Goal: Task Accomplishment & Management: Manage account settings

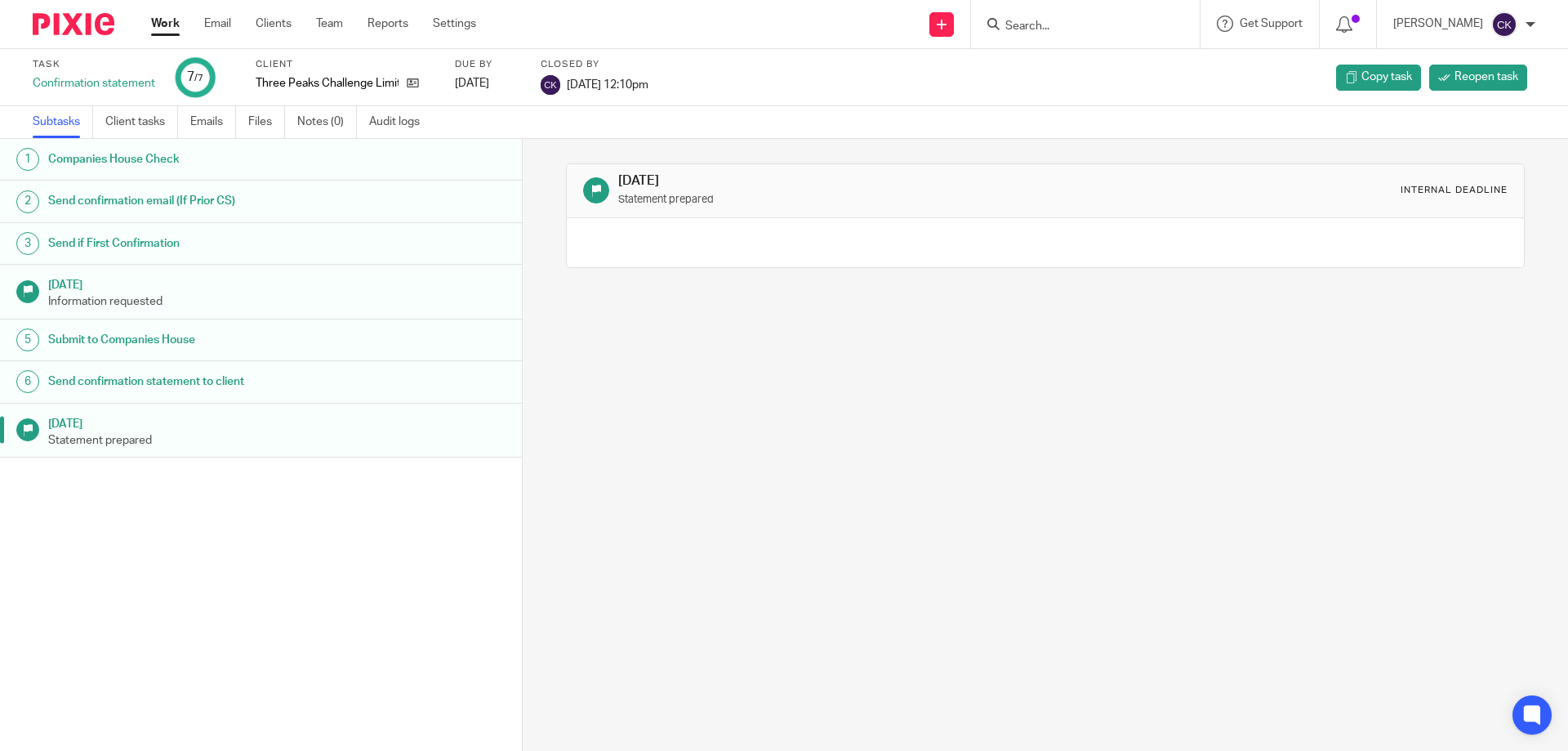
click at [1051, 27] on input "Search" at bounding box center [1077, 27] width 147 height 15
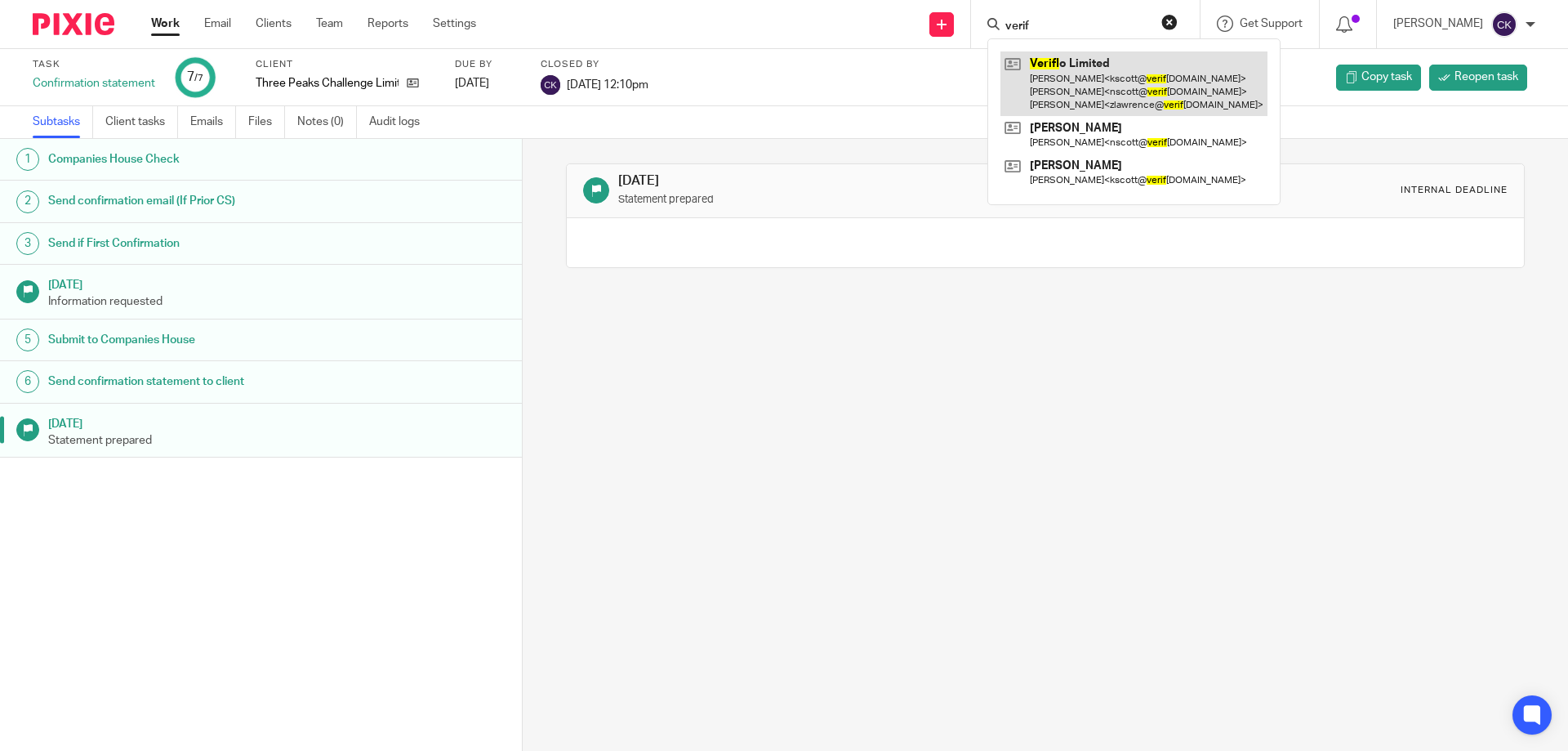
type input "verif"
click at [1074, 56] on link at bounding box center [1134, 83] width 267 height 65
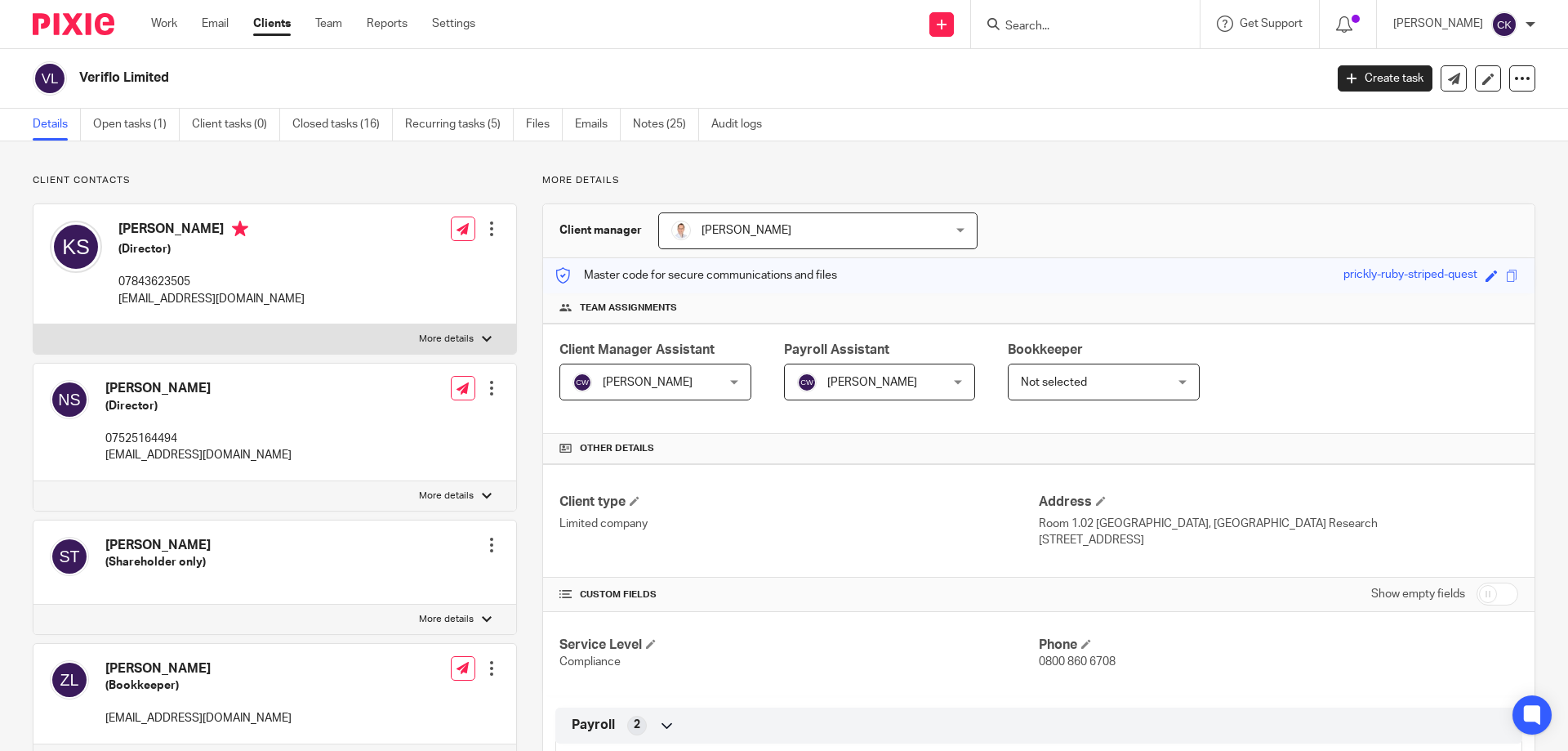
click at [489, 391] on div at bounding box center [491, 387] width 16 height 16
click at [401, 427] on link "Edit contact" at bounding box center [415, 424] width 156 height 24
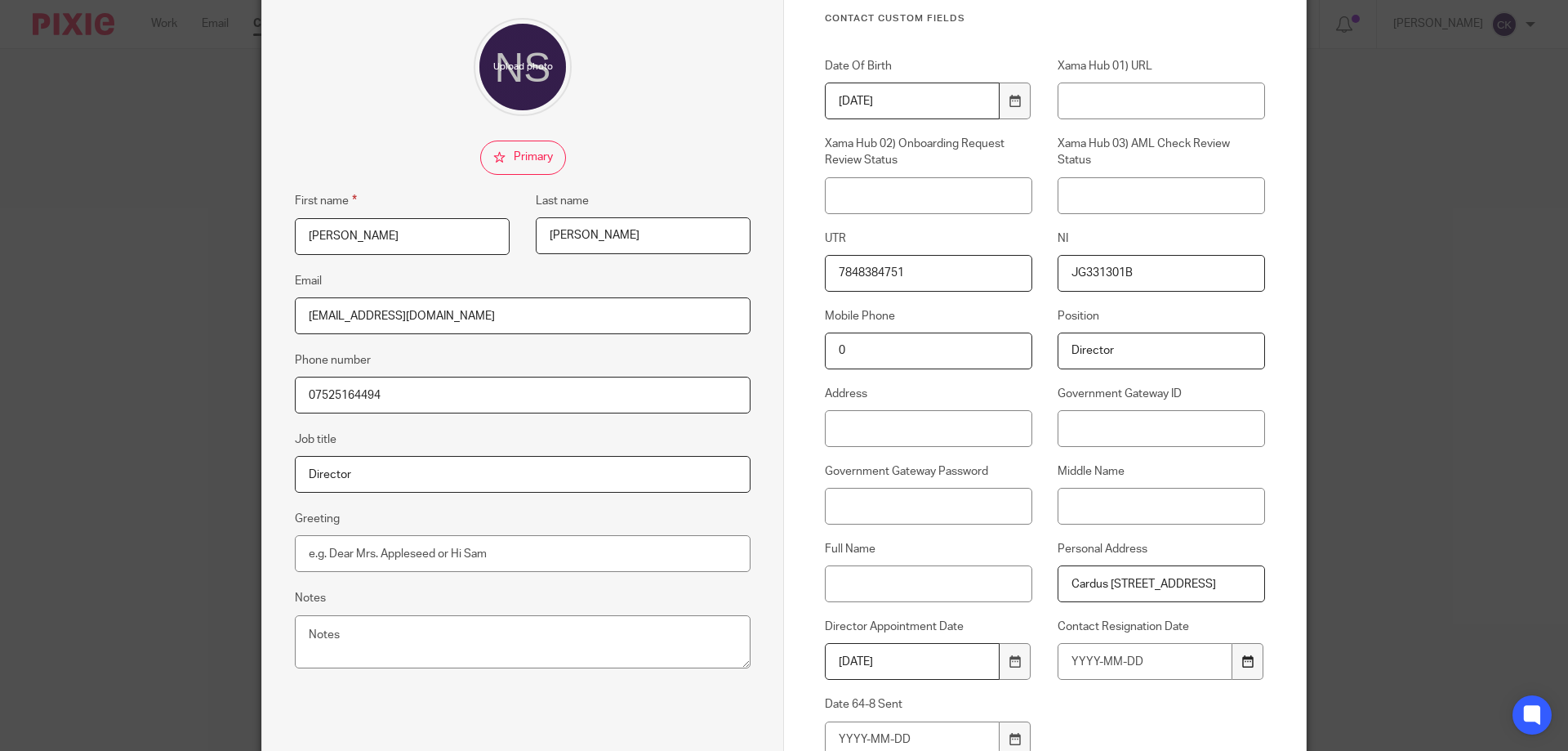
scroll to position [163, 0]
